Goal: Task Accomplishment & Management: Complete application form

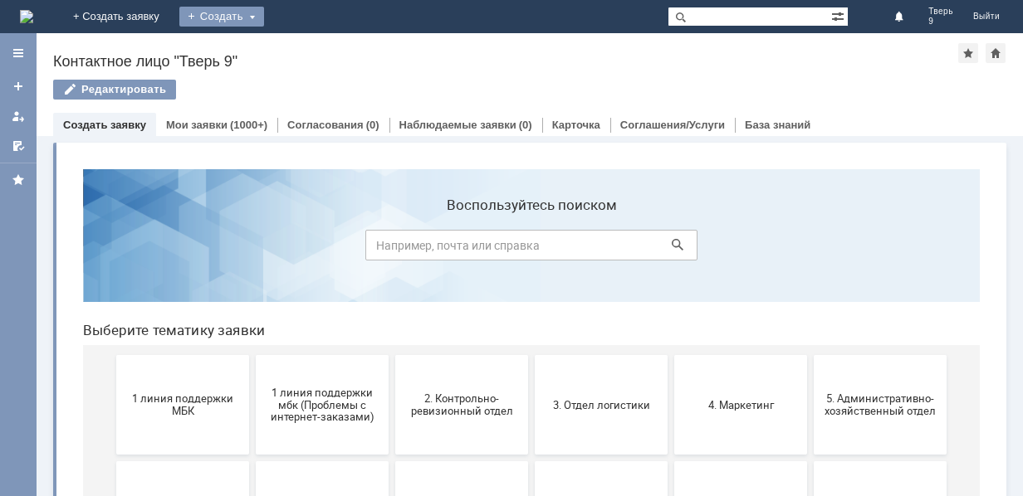
click at [264, 19] on div "Создать" at bounding box center [221, 17] width 85 height 20
click at [264, 18] on div "Создать" at bounding box center [221, 17] width 85 height 20
click at [309, 58] on link "Заявка" at bounding box center [246, 50] width 126 height 20
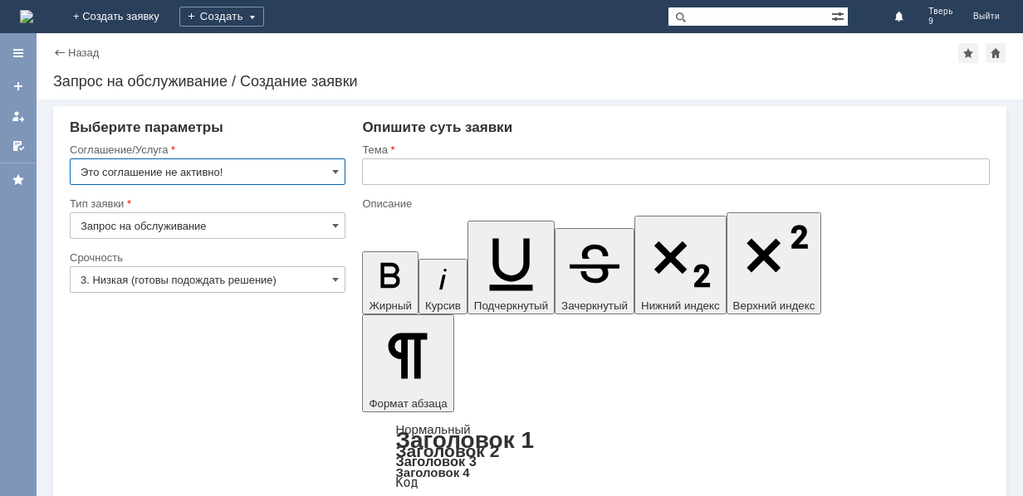
click at [236, 178] on input "Это соглашение не активно!" at bounding box center [208, 172] width 276 height 27
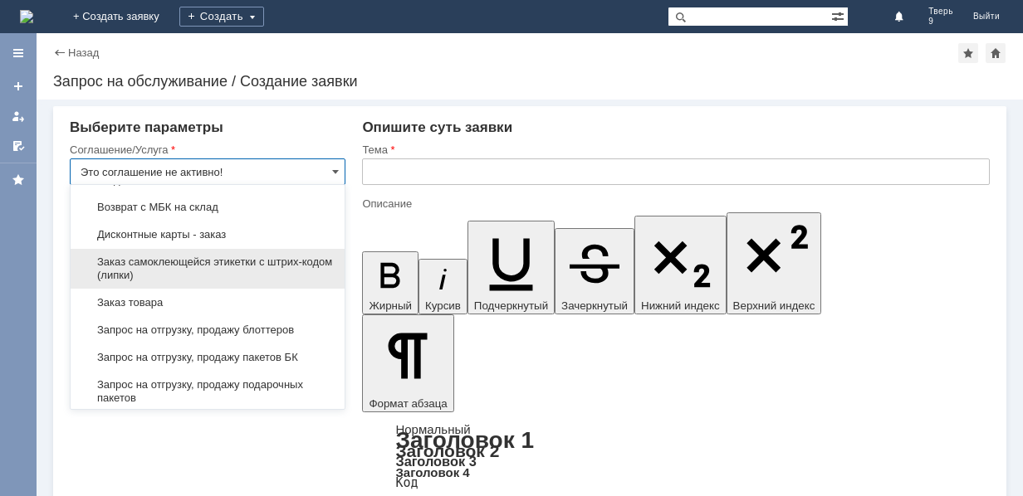
scroll to position [498, 0]
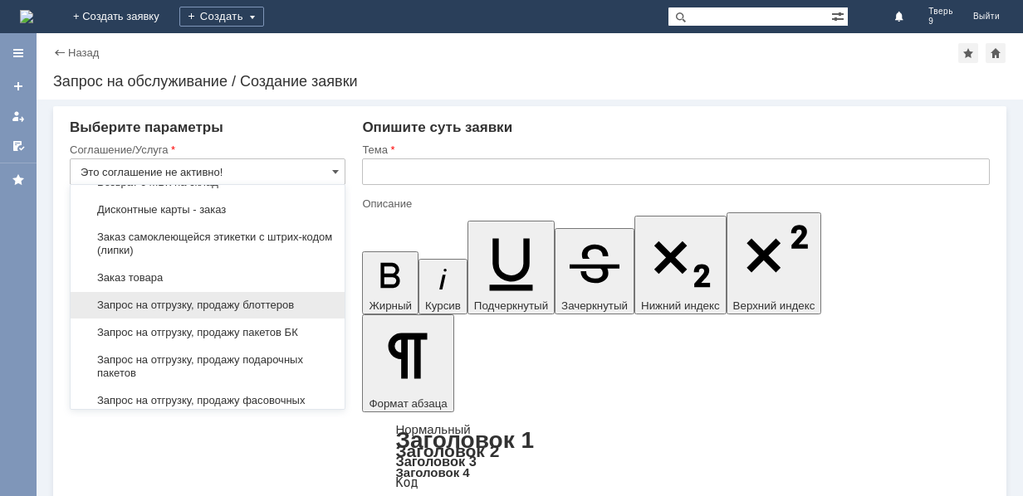
click at [305, 304] on span "Запрос на отгрузку, продажу блоттеров" at bounding box center [208, 305] width 254 height 13
click at [305, 304] on div at bounding box center [208, 299] width 276 height 12
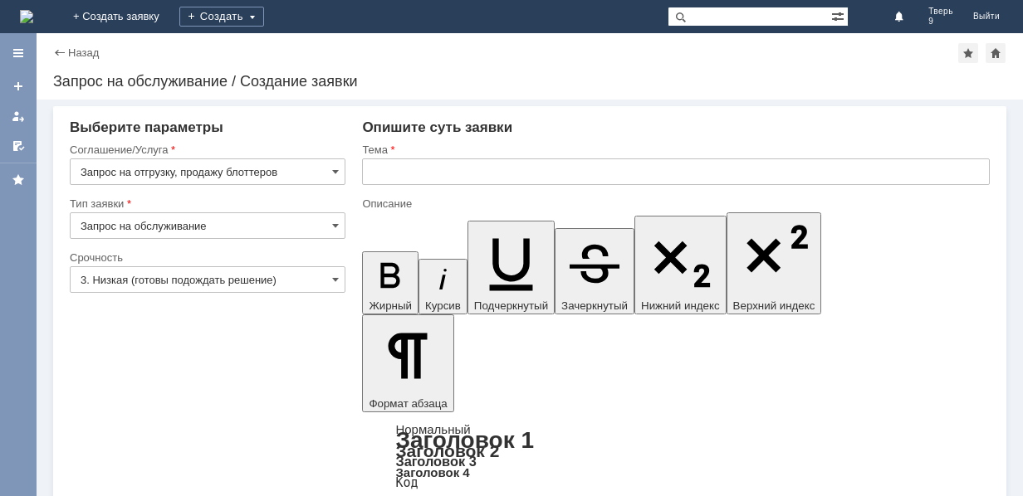
type input "Запрос на отгрузку, продажу блоттеров"
click at [178, 279] on input "3. Низкая (готовы подождать решение)" at bounding box center [208, 279] width 276 height 27
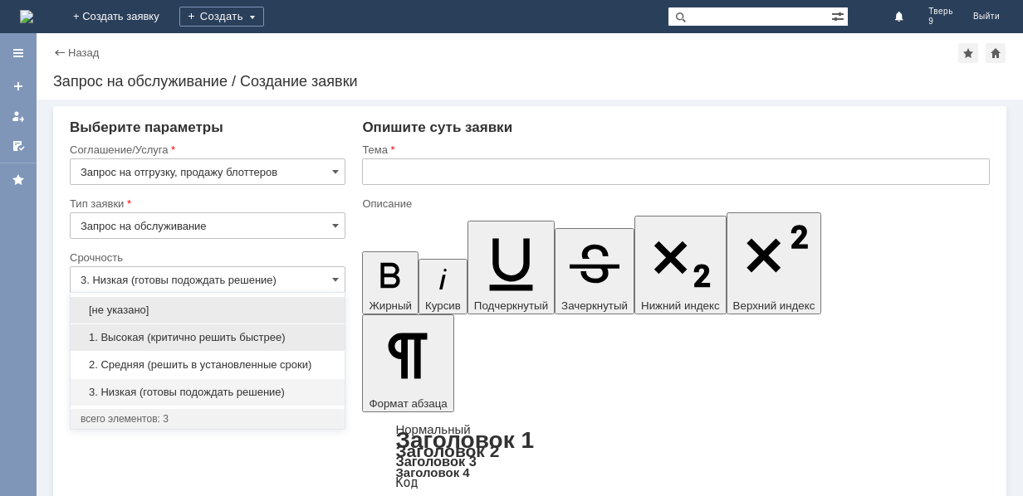
click at [173, 332] on span "1. Высокая (критично решить быстрее)" at bounding box center [208, 337] width 254 height 13
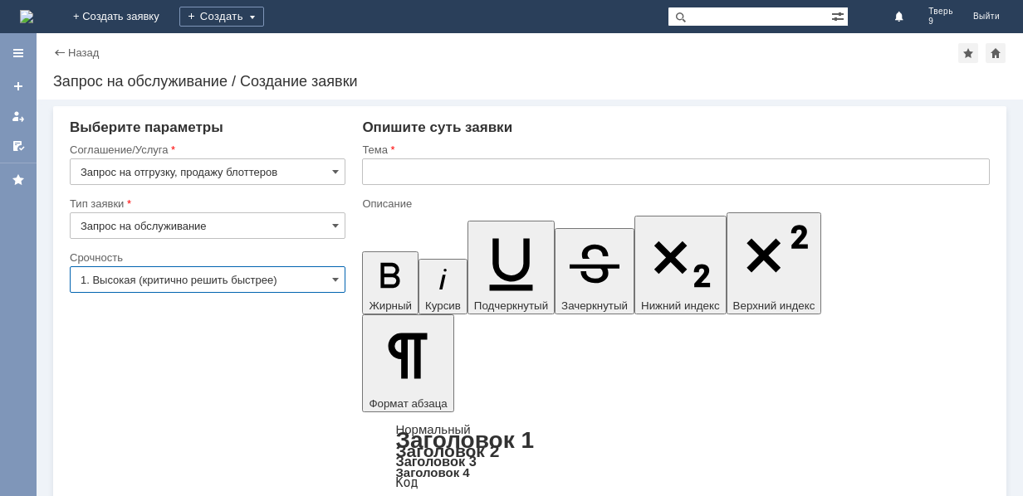
type input "1. Высокая (критично решить быстрее)"
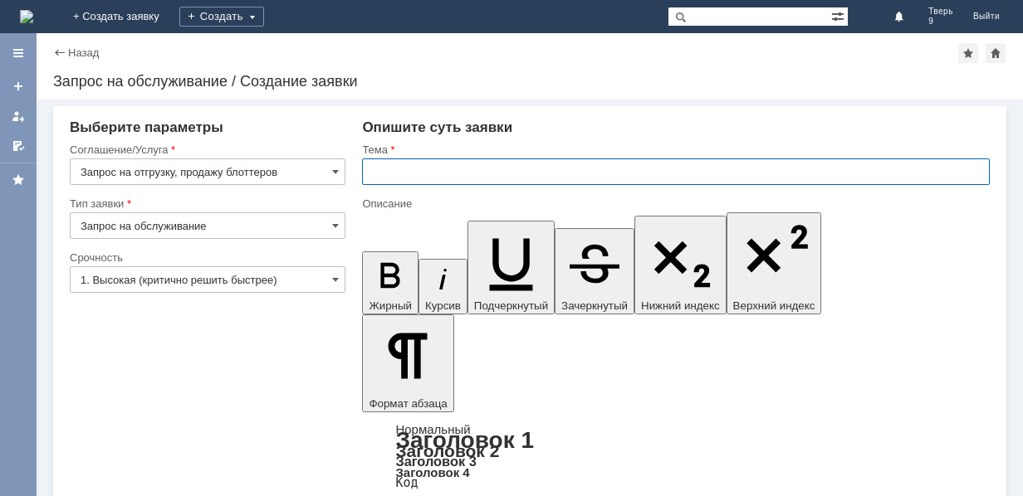
click at [461, 168] on input "text" at bounding box center [675, 172] width 627 height 27
type input "Заказ блоттеров"
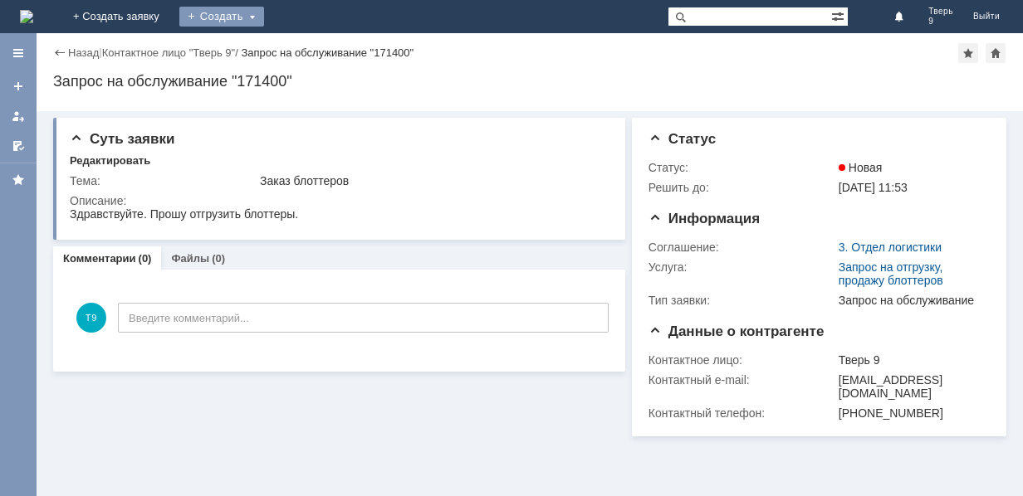
click at [264, 12] on div "Создать" at bounding box center [221, 17] width 85 height 20
click at [264, 19] on div "Создать" at bounding box center [221, 17] width 85 height 20
click at [309, 41] on link "Заявка" at bounding box center [246, 50] width 126 height 20
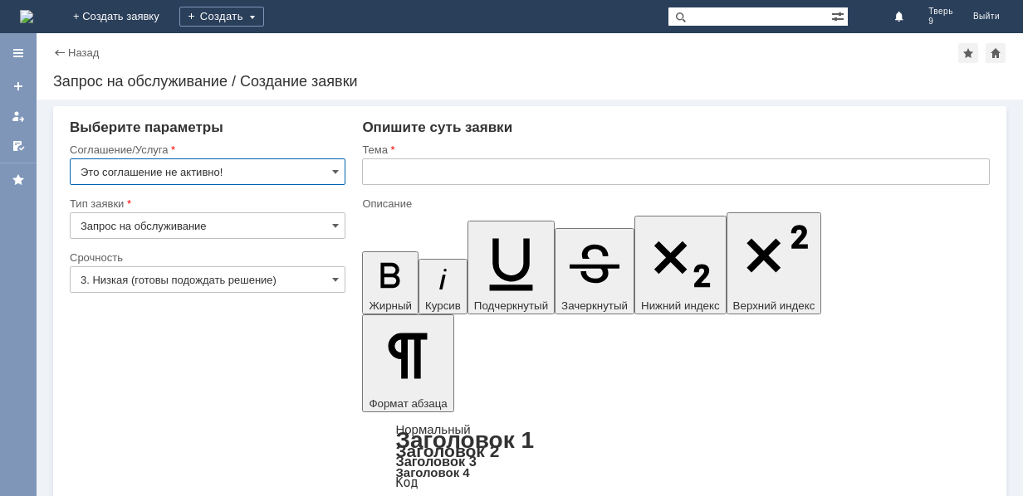
click at [295, 173] on input "Это соглашение не активно!" at bounding box center [208, 172] width 276 height 27
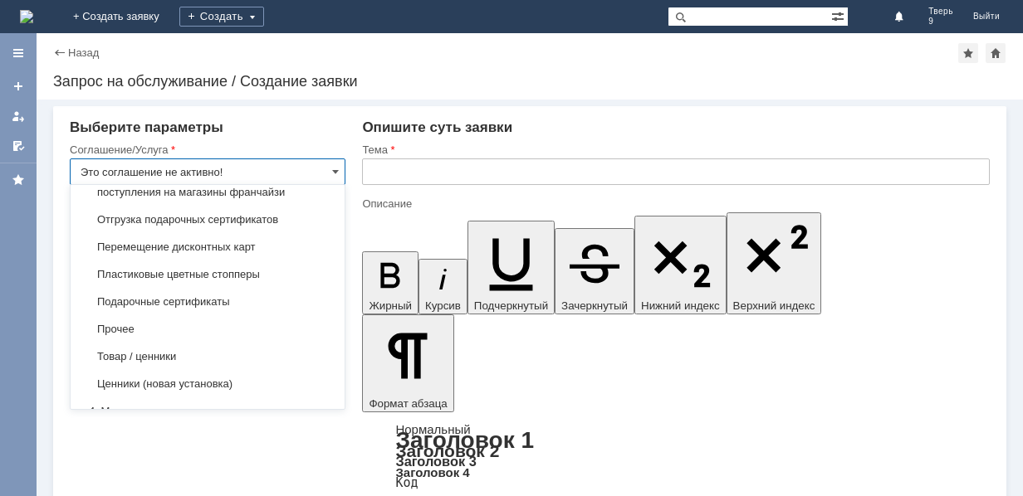
scroll to position [829, 0]
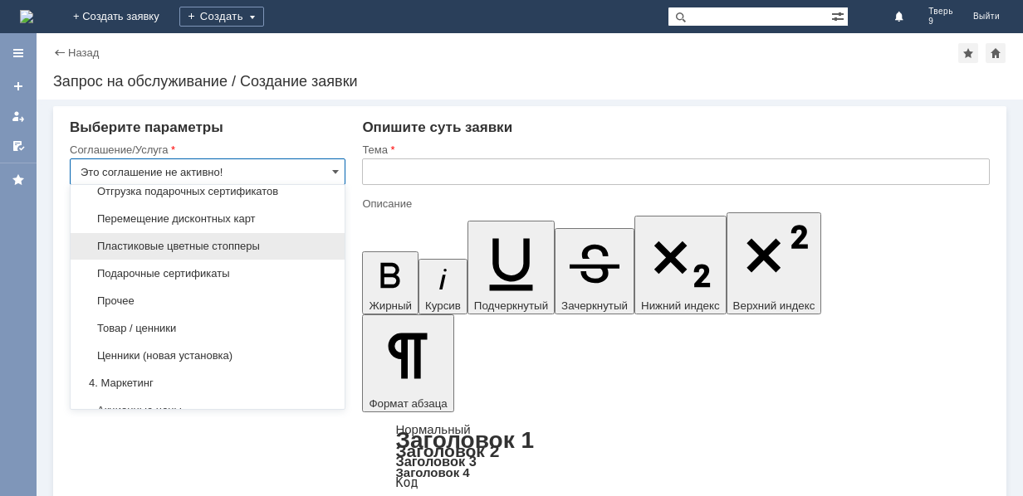
click at [247, 244] on span "Пластиковые цветные стопперы" at bounding box center [208, 246] width 254 height 13
type input "Пластиковые цветные стопперы"
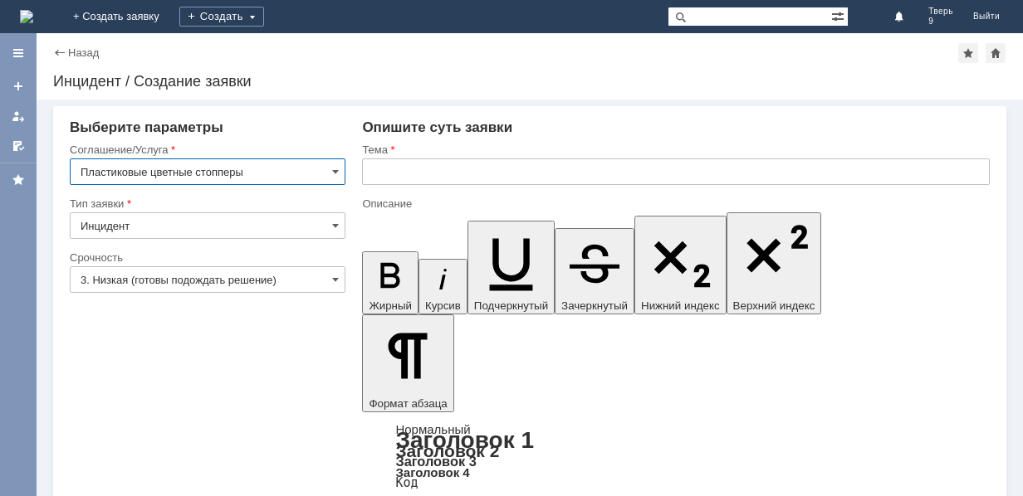
scroll to position [0, 0]
click at [267, 225] on input "Инцидент" at bounding box center [208, 225] width 276 height 27
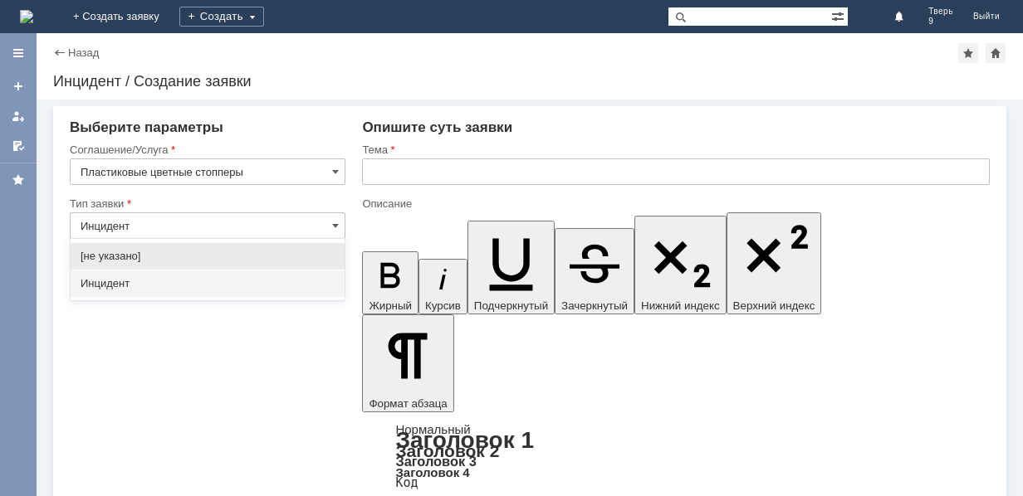
click at [213, 251] on span "[не указано]" at bounding box center [208, 256] width 254 height 13
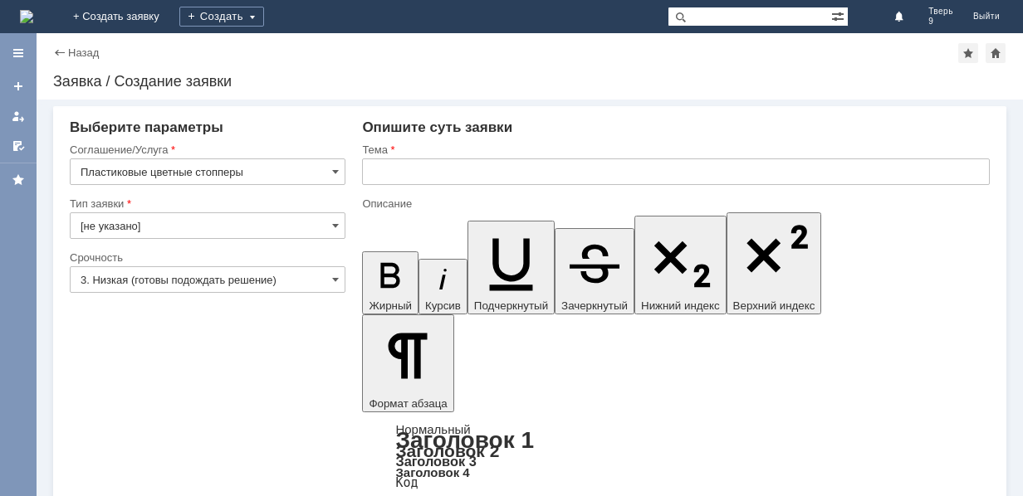
type input "[не указано]"
click at [224, 225] on input "[не указано]" at bounding box center [208, 225] width 276 height 27
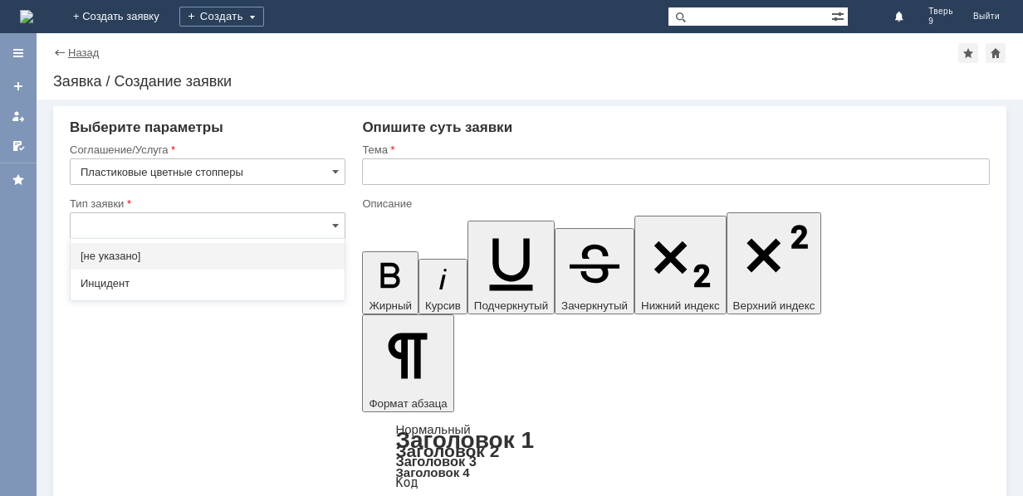
click at [74, 49] on link "Назад" at bounding box center [83, 52] width 31 height 12
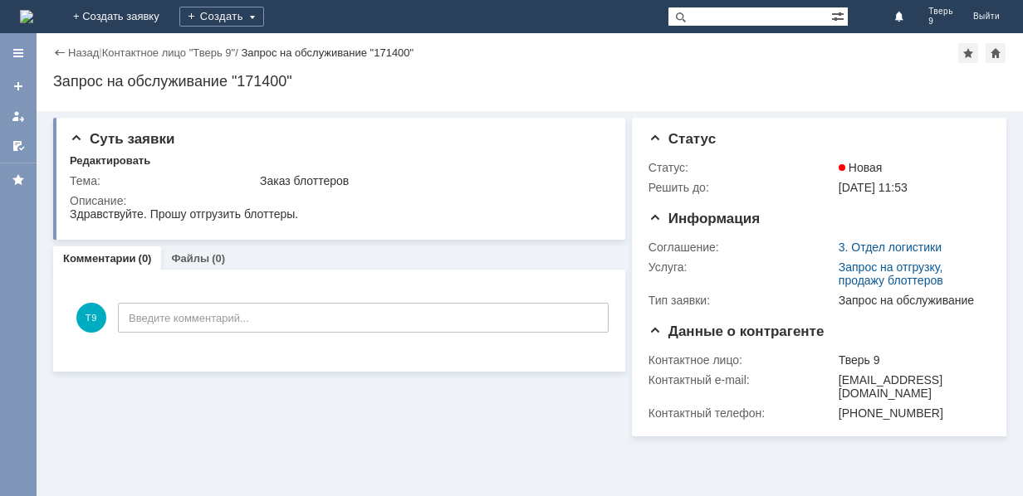
click at [33, 15] on img at bounding box center [26, 16] width 13 height 13
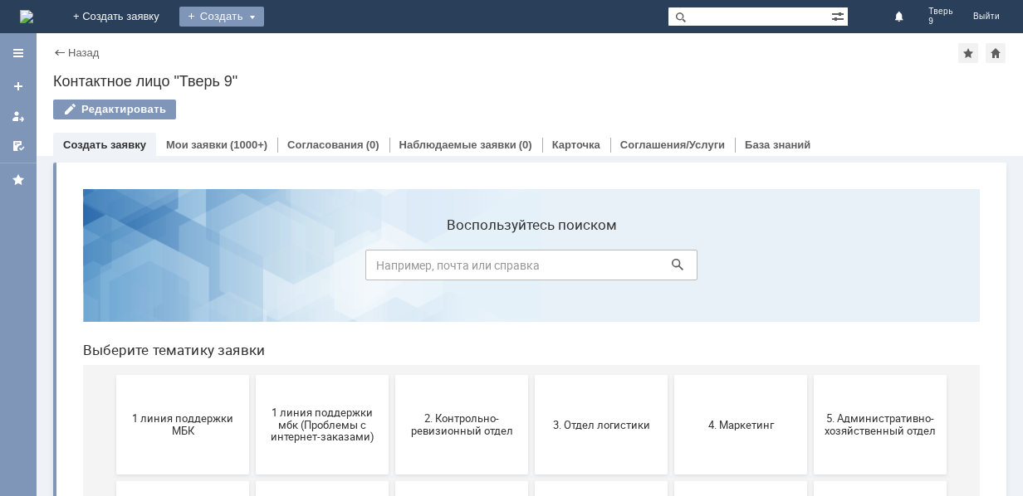
click at [264, 15] on div "Создать" at bounding box center [221, 17] width 85 height 20
click at [309, 56] on link "Заявка" at bounding box center [246, 50] width 126 height 20
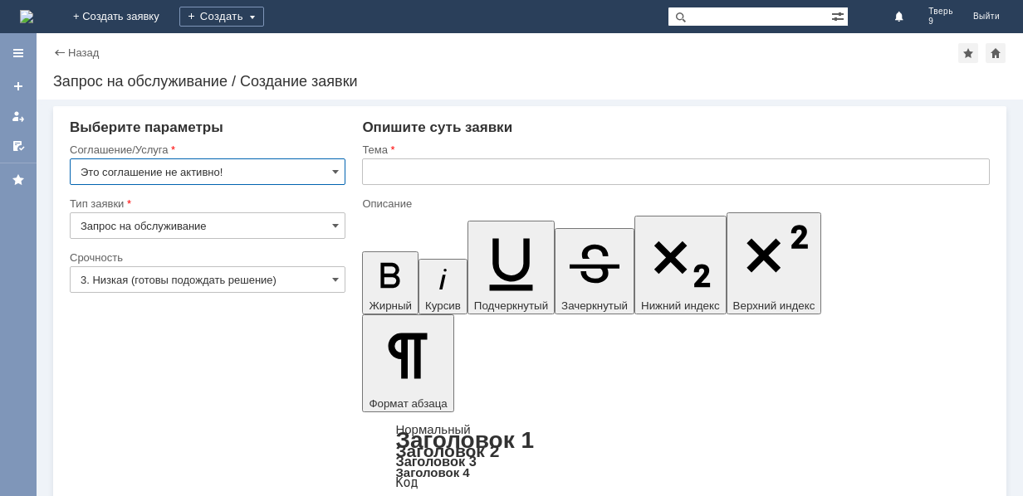
click at [223, 168] on input "Это соглашение не активно!" at bounding box center [208, 172] width 276 height 27
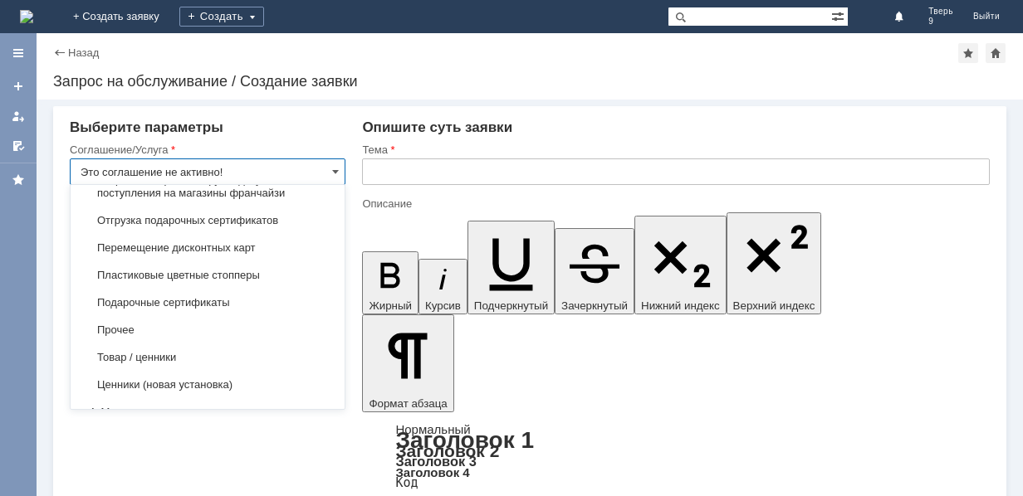
scroll to position [829, 0]
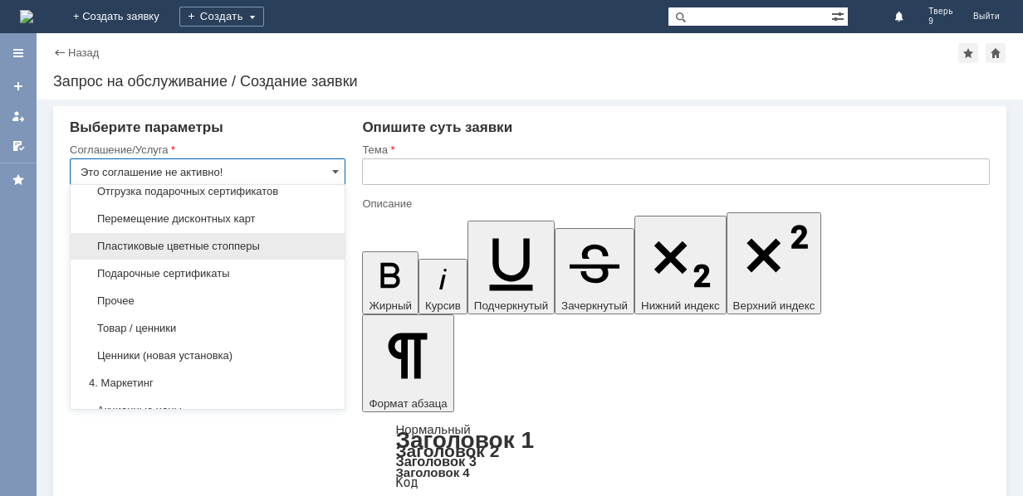
click at [218, 246] on span "Пластиковые цветные стопперы" at bounding box center [208, 246] width 254 height 13
type input "Пластиковые цветные стопперы"
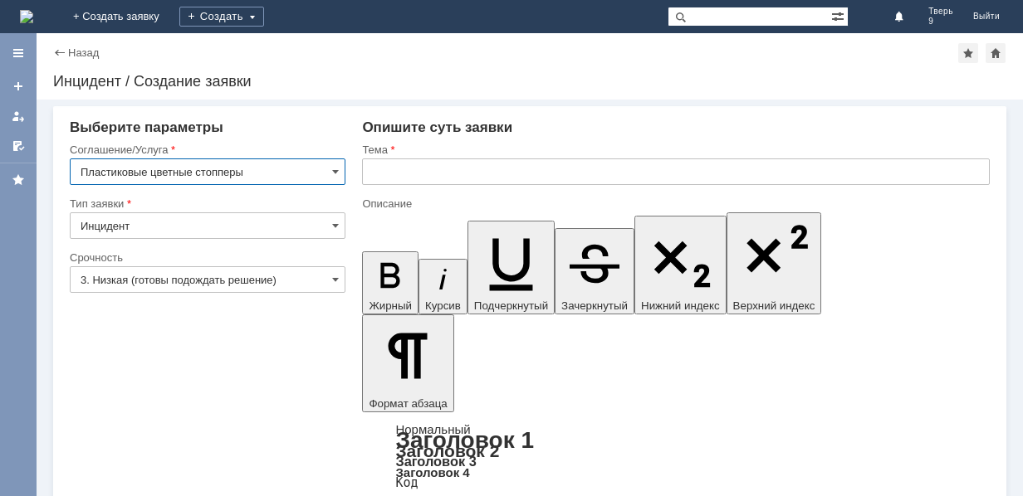
scroll to position [0, 0]
click at [200, 287] on input "3. Низкая (готовы подождать решение)" at bounding box center [208, 279] width 276 height 27
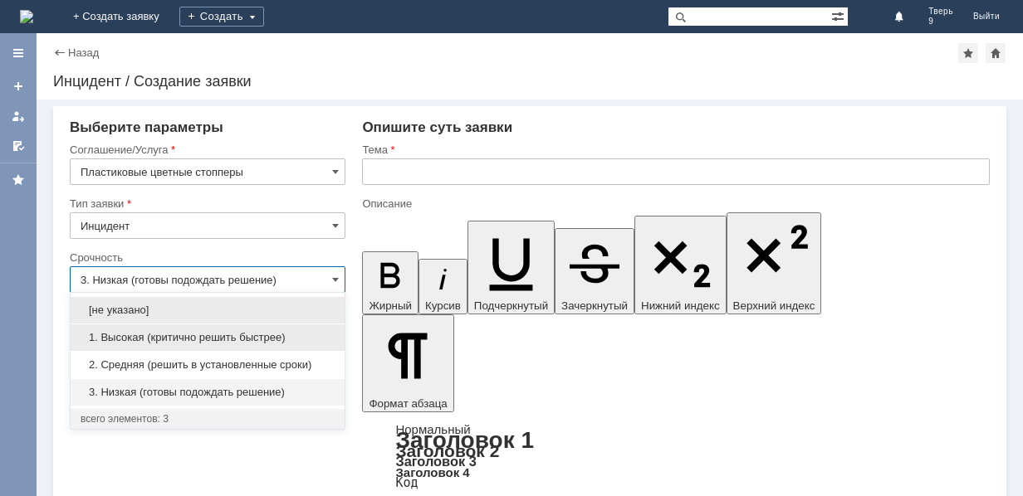
click at [193, 335] on span "1. Высокая (критично решить быстрее)" at bounding box center [208, 337] width 254 height 13
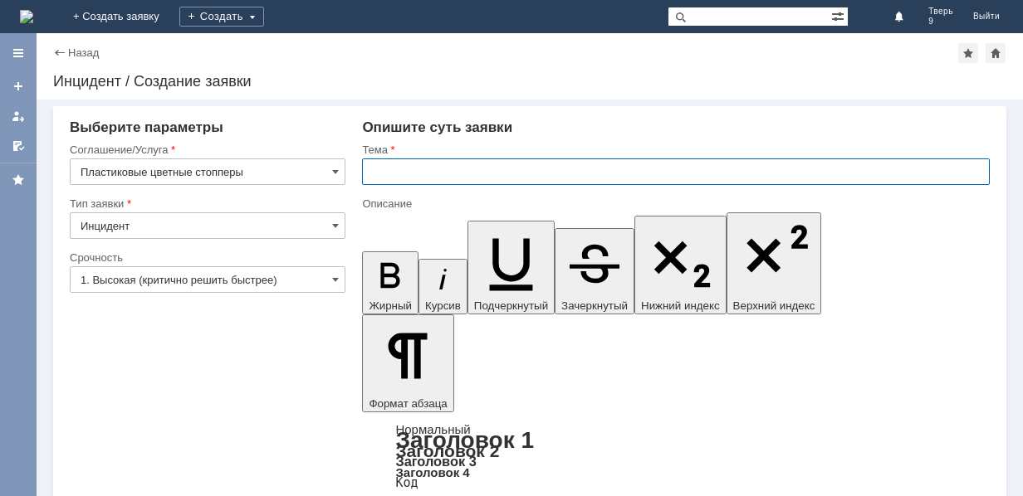
click at [405, 165] on input "text" at bounding box center [675, 172] width 627 height 27
click at [268, 279] on input "1. Высокая (критично решить быстрее)" at bounding box center [208, 279] width 276 height 27
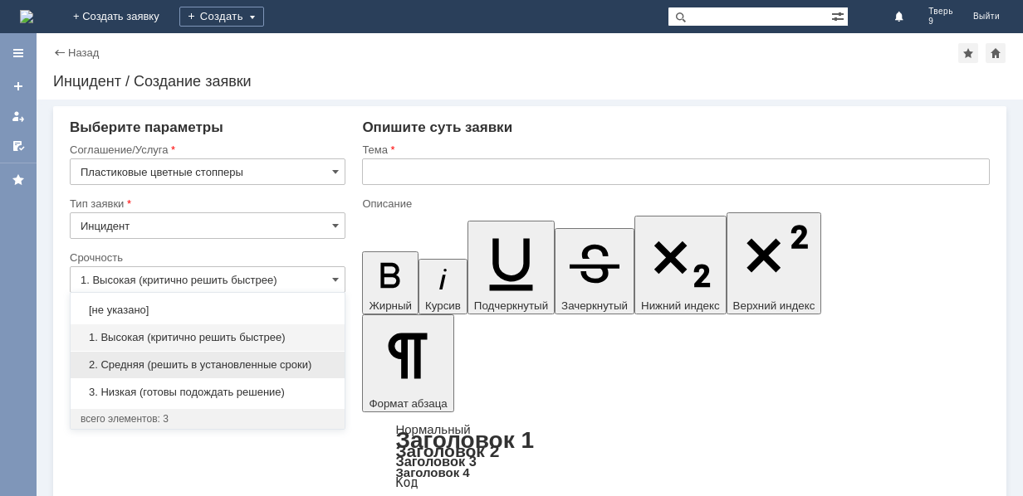
click at [250, 360] on span "2. Средняя (решить в установленные сроки)" at bounding box center [208, 365] width 254 height 13
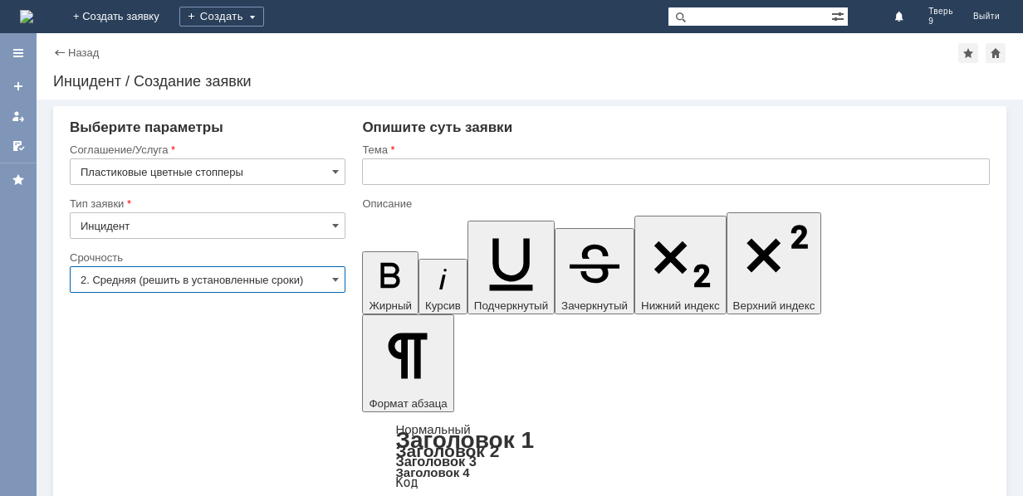
type input "2. Средняя (решить в установленные сроки)"
click at [378, 179] on input "text" at bounding box center [675, 172] width 627 height 27
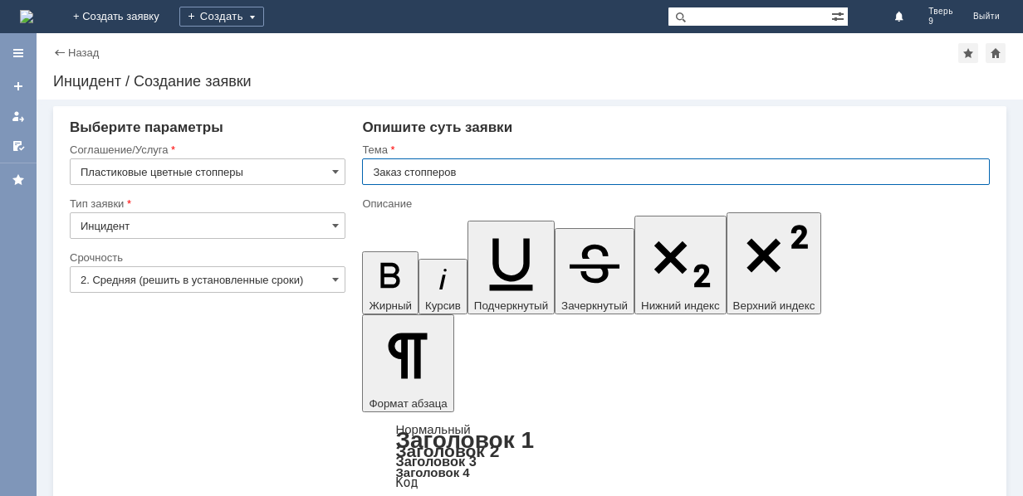
type input "Заказ стопперов"
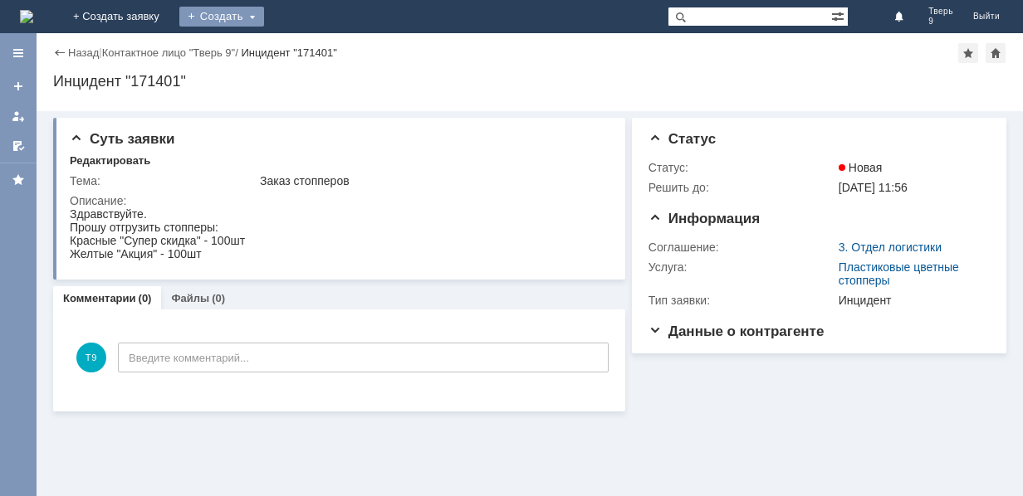
click at [264, 17] on div "Создать" at bounding box center [221, 17] width 85 height 20
click at [309, 52] on link "Заявка" at bounding box center [246, 50] width 126 height 20
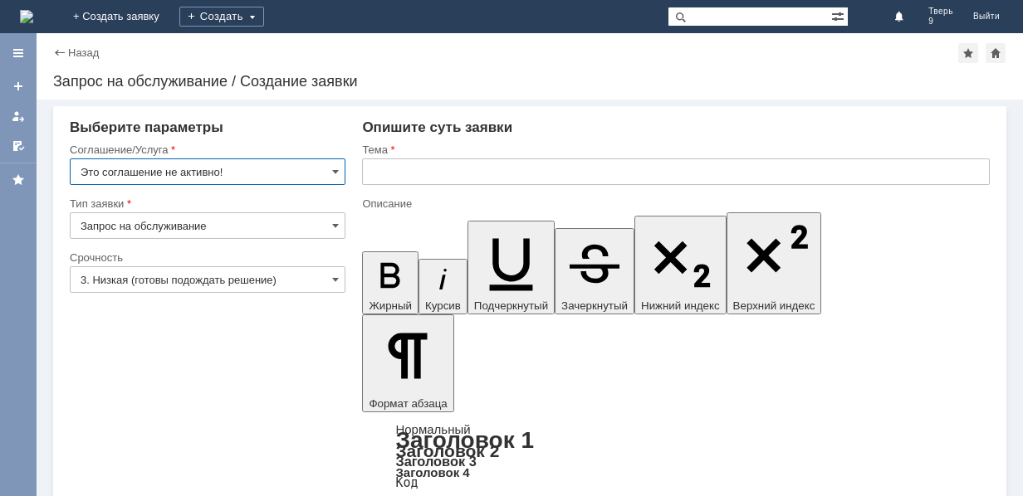
click at [256, 167] on input "Это соглашение не активно!" at bounding box center [208, 172] width 276 height 27
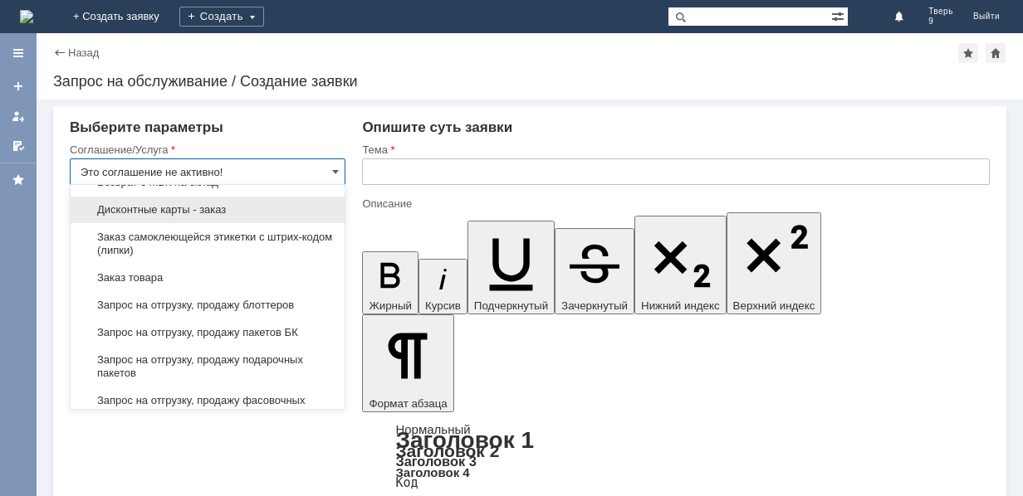
scroll to position [580, 0]
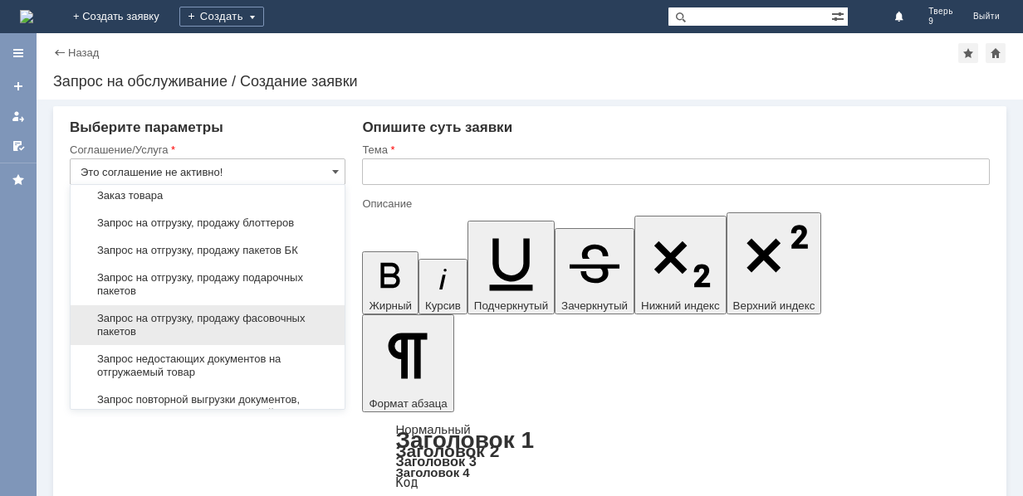
click at [244, 319] on span "Запрос на отгрузку, продажу фасовочных пакетов" at bounding box center [208, 325] width 254 height 27
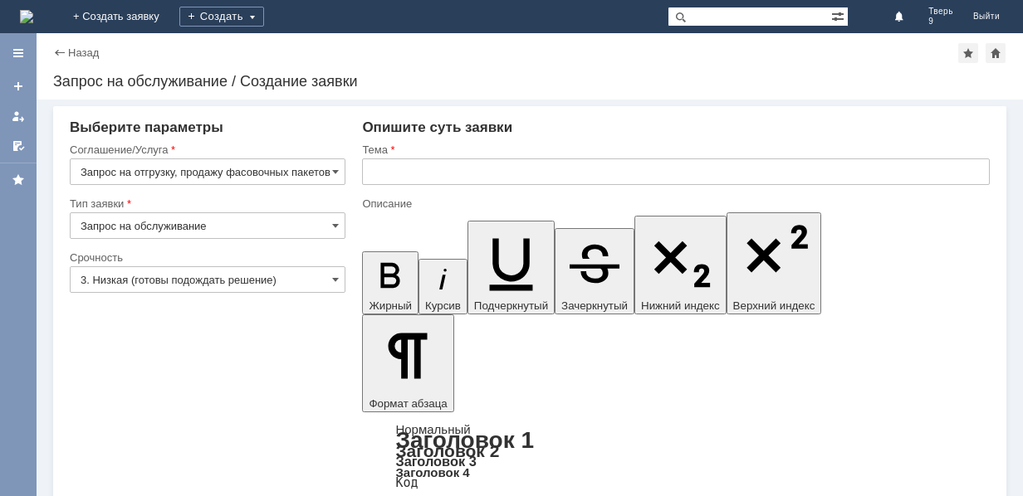
type input "Запрос на отгрузку, продажу фасовочных пакетов"
click at [241, 277] on input "3. Низкая (готовы подождать решение)" at bounding box center [208, 279] width 276 height 27
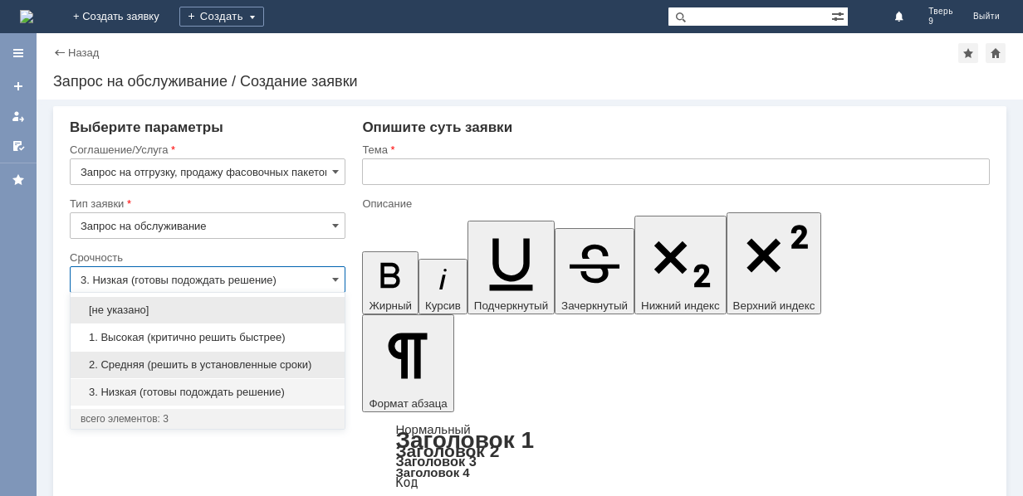
click at [229, 368] on span "2. Средняя (решить в установленные сроки)" at bounding box center [208, 365] width 254 height 13
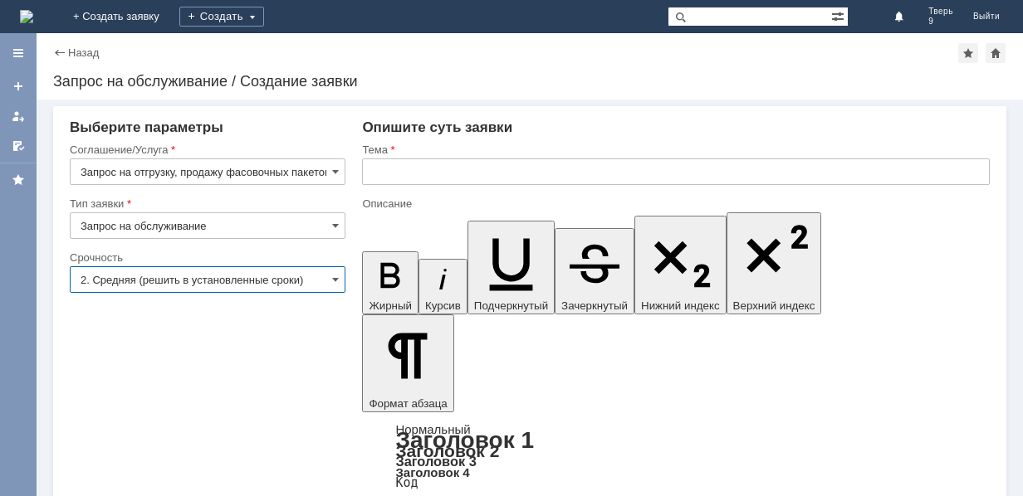
click at [478, 173] on input "text" at bounding box center [675, 172] width 627 height 27
type input "2. Средняя (решить в установленные сроки)"
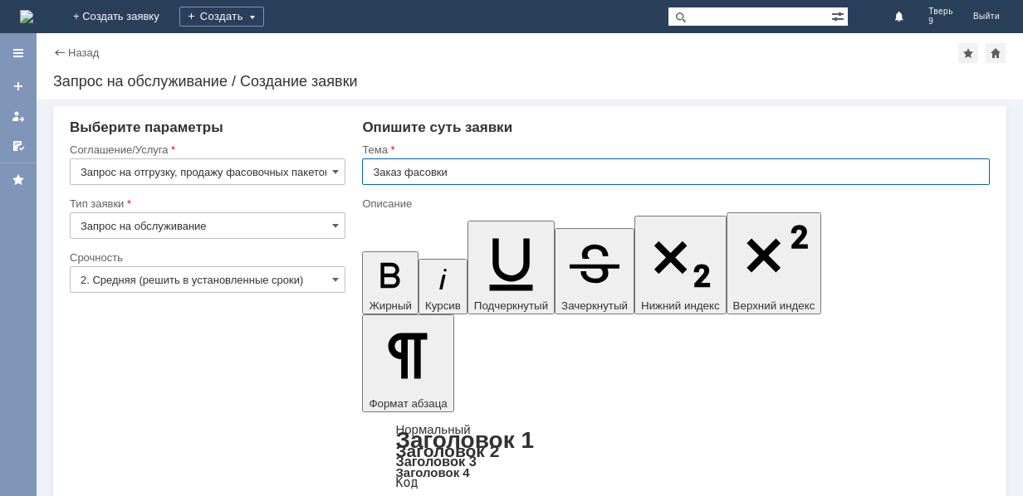
type input "Заказ фасовки"
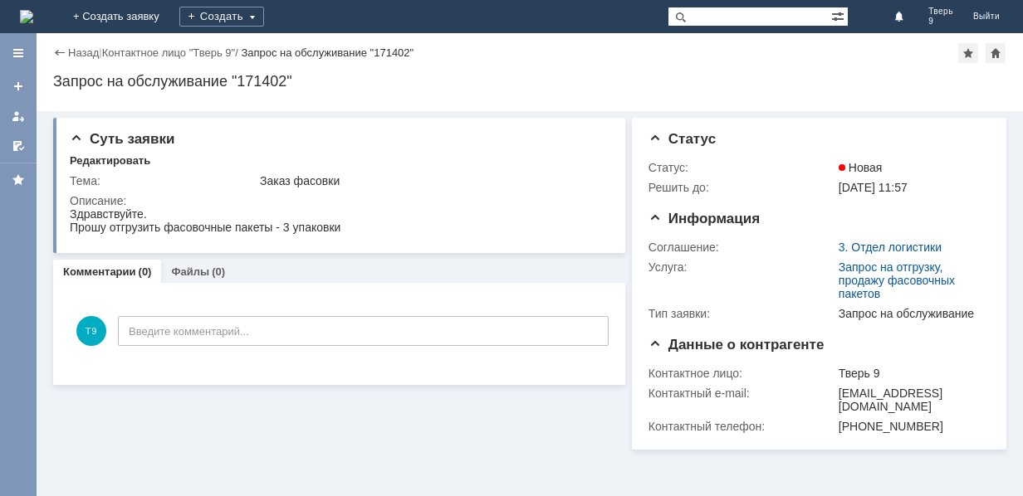
click at [33, 16] on img at bounding box center [26, 16] width 13 height 13
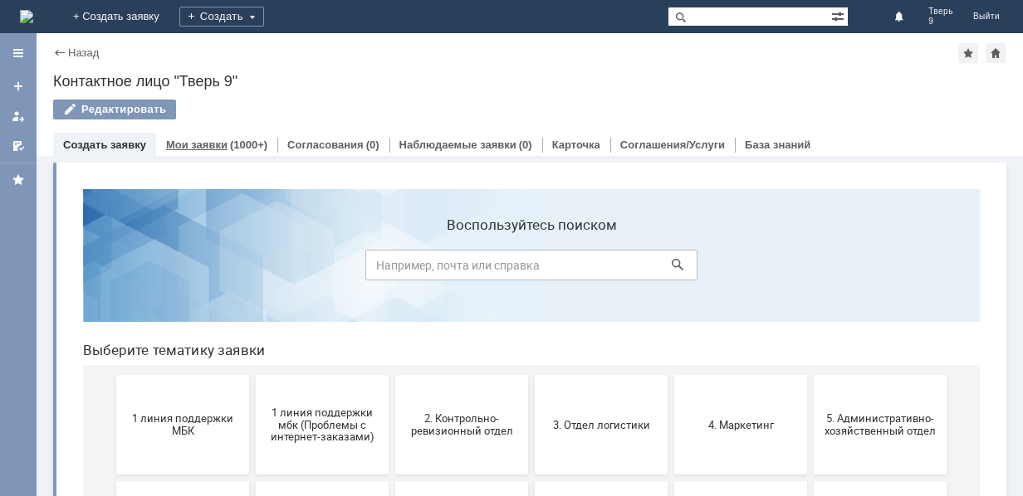
click at [208, 143] on link "Мои заявки" at bounding box center [196, 145] width 61 height 12
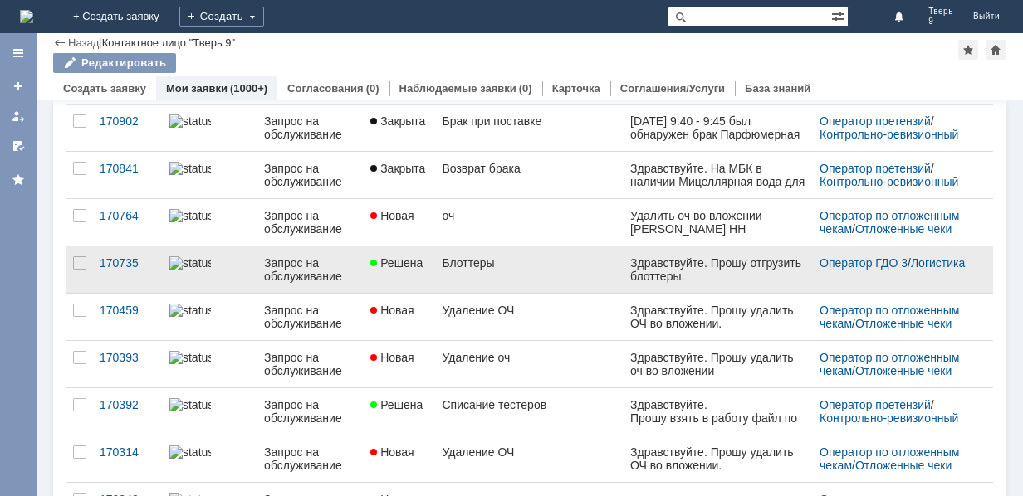
click at [533, 271] on link "Блоттеры" at bounding box center [529, 269] width 188 height 46
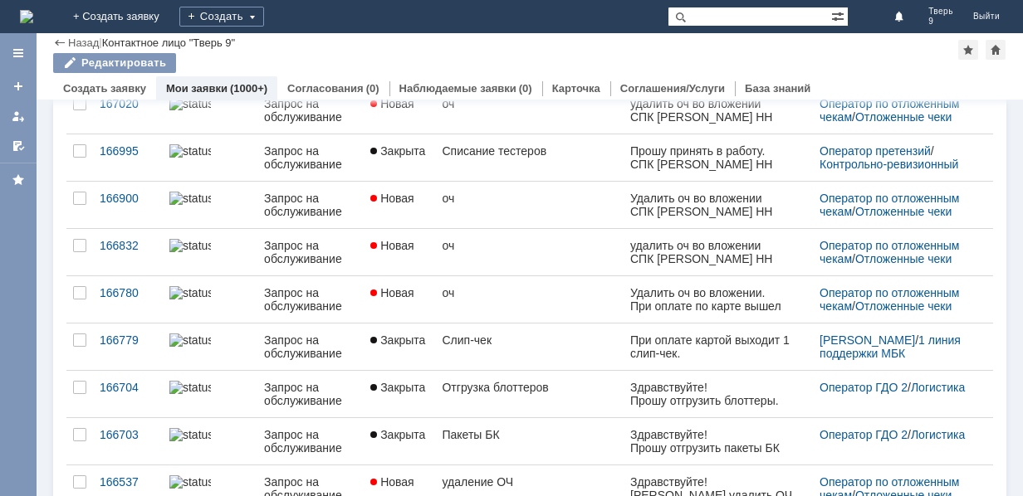
click at [33, 10] on img at bounding box center [26, 16] width 13 height 13
